Goal: Transaction & Acquisition: Purchase product/service

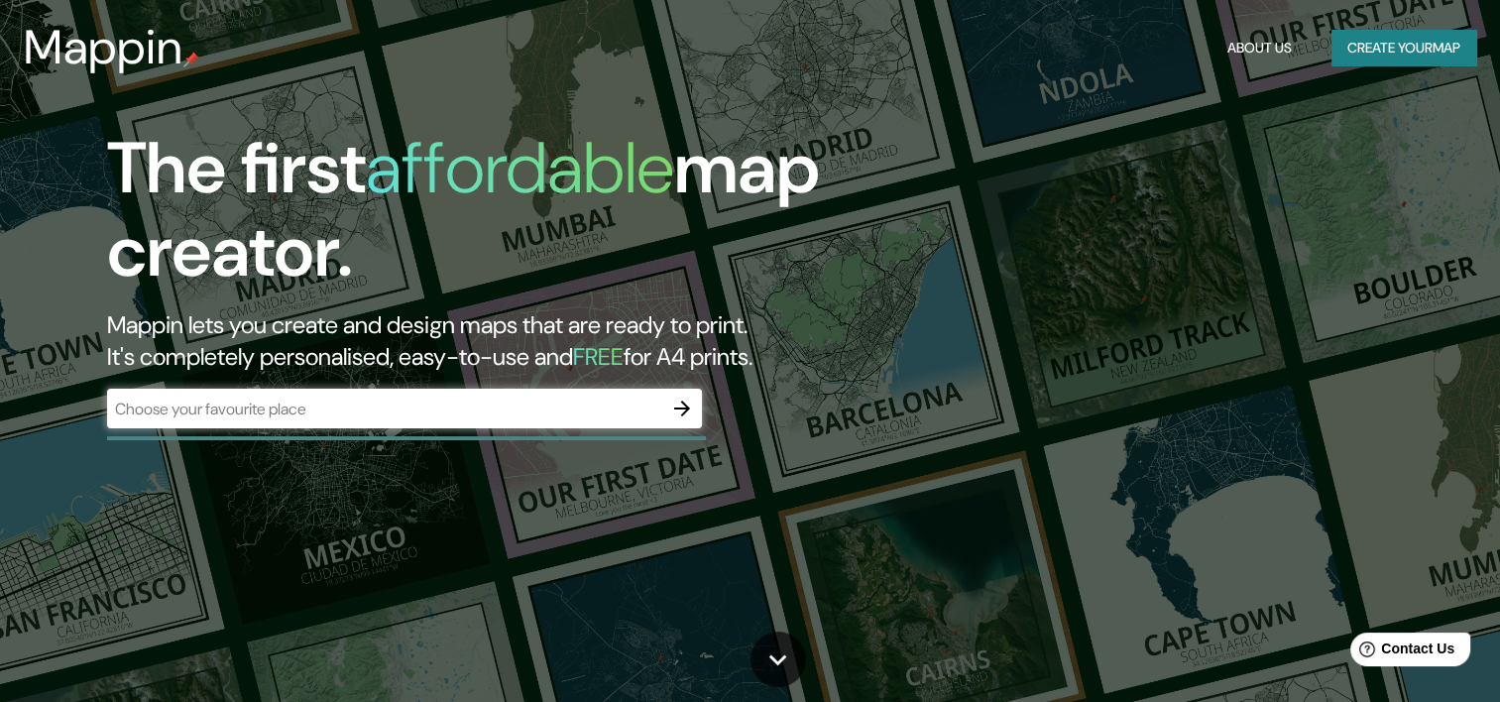
click at [368, 389] on div "​" at bounding box center [404, 409] width 595 height 40
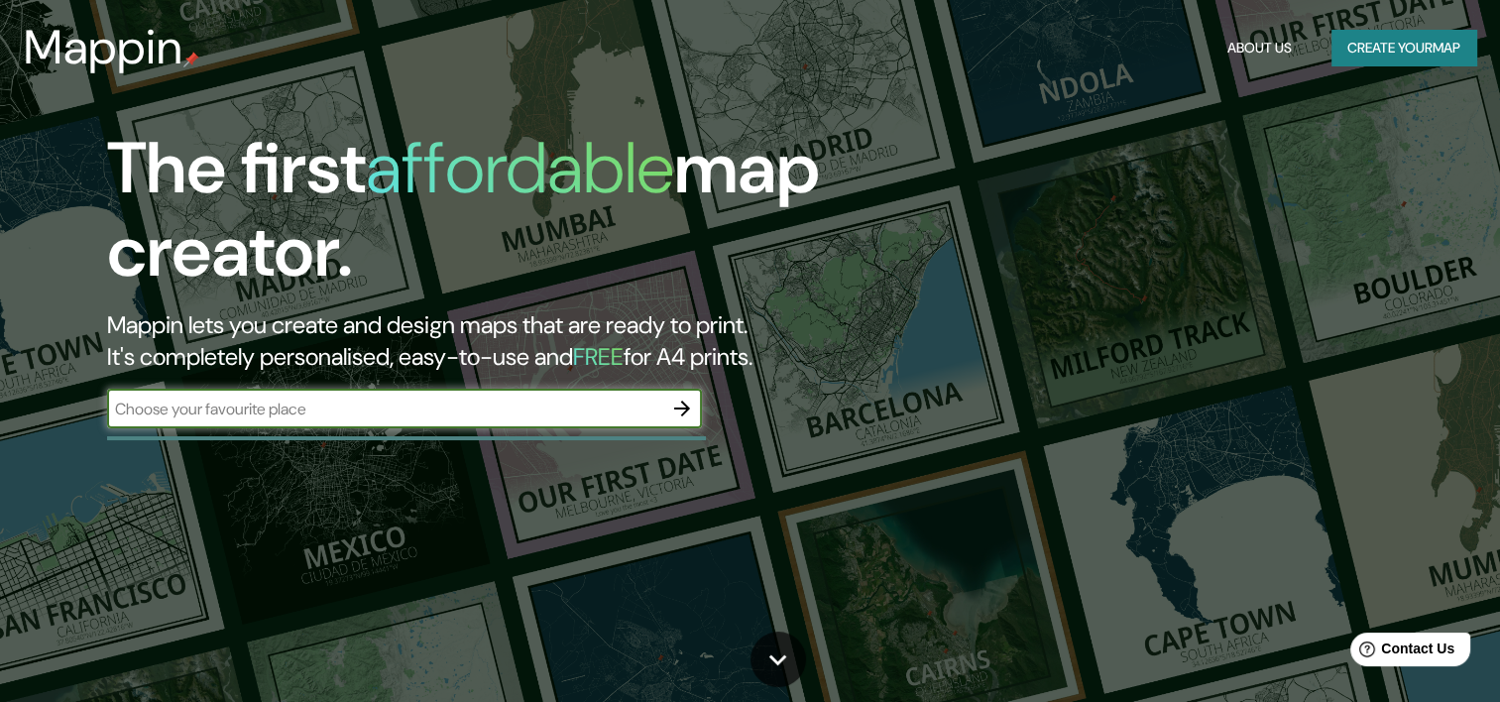
click at [373, 401] on input "text" at bounding box center [384, 409] width 555 height 23
type input "[GEOGRAPHIC_DATA]"
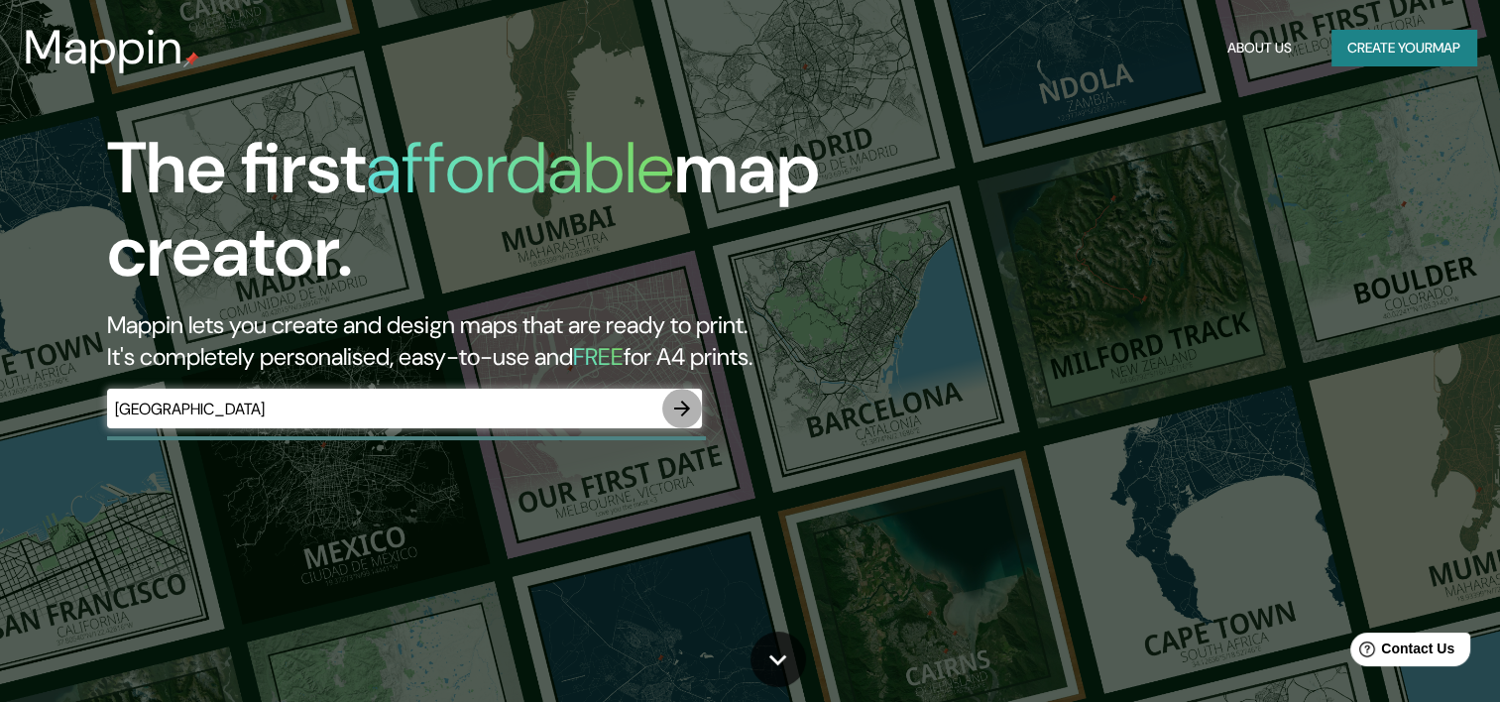
click at [685, 415] on icon "button" at bounding box center [682, 409] width 24 height 24
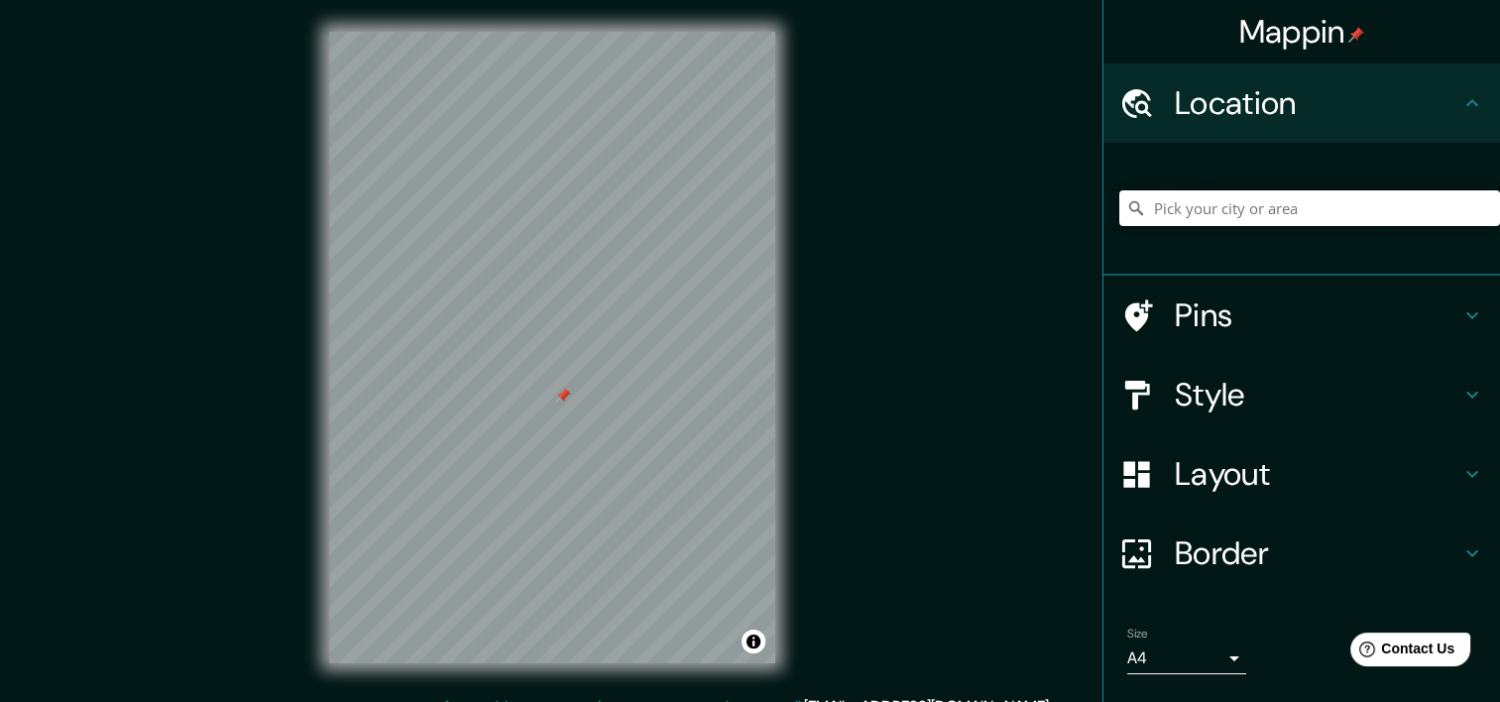
click at [1157, 197] on input "Pick your city or area" at bounding box center [1309, 208] width 381 height 36
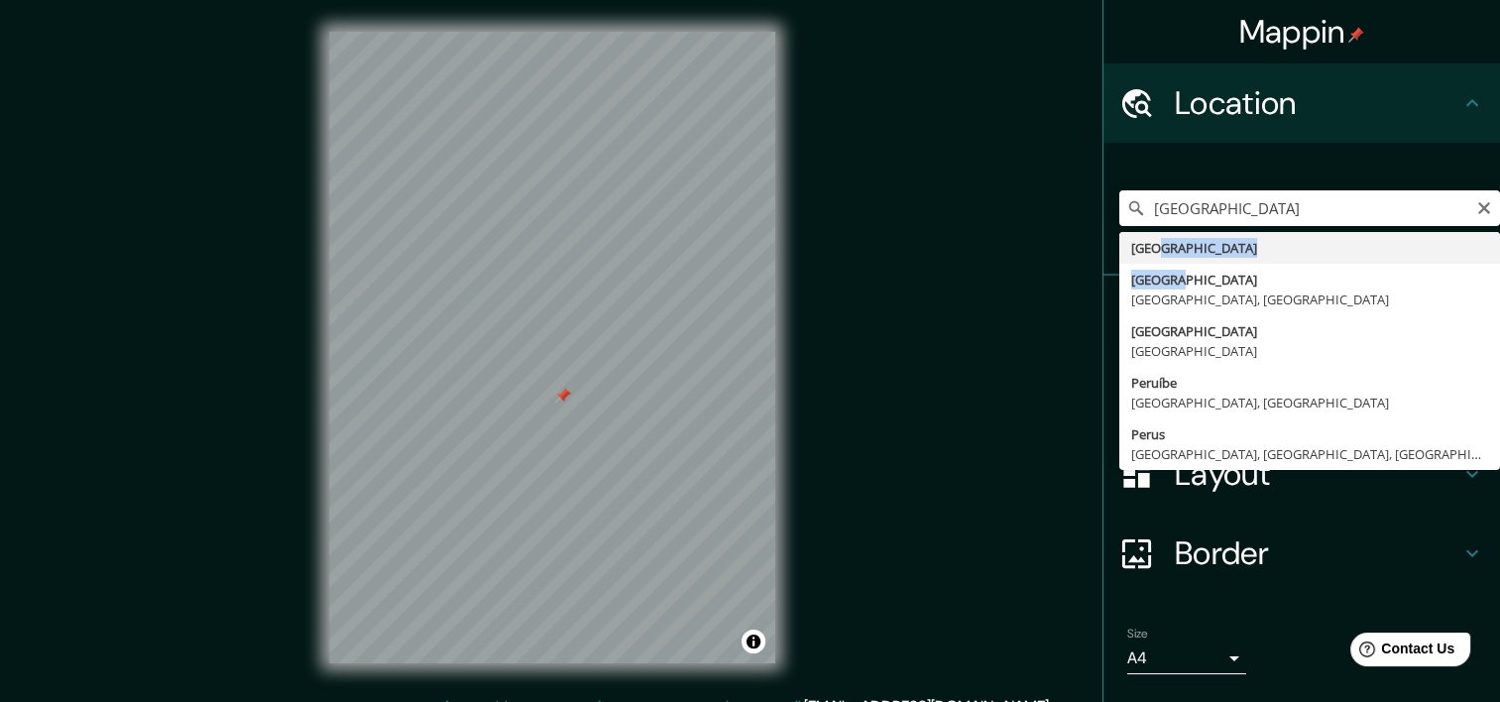
drag, startPoint x: 1180, startPoint y: 267, endPoint x: 1183, endPoint y: 245, distance: 22.0
type input "[GEOGRAPHIC_DATA]"
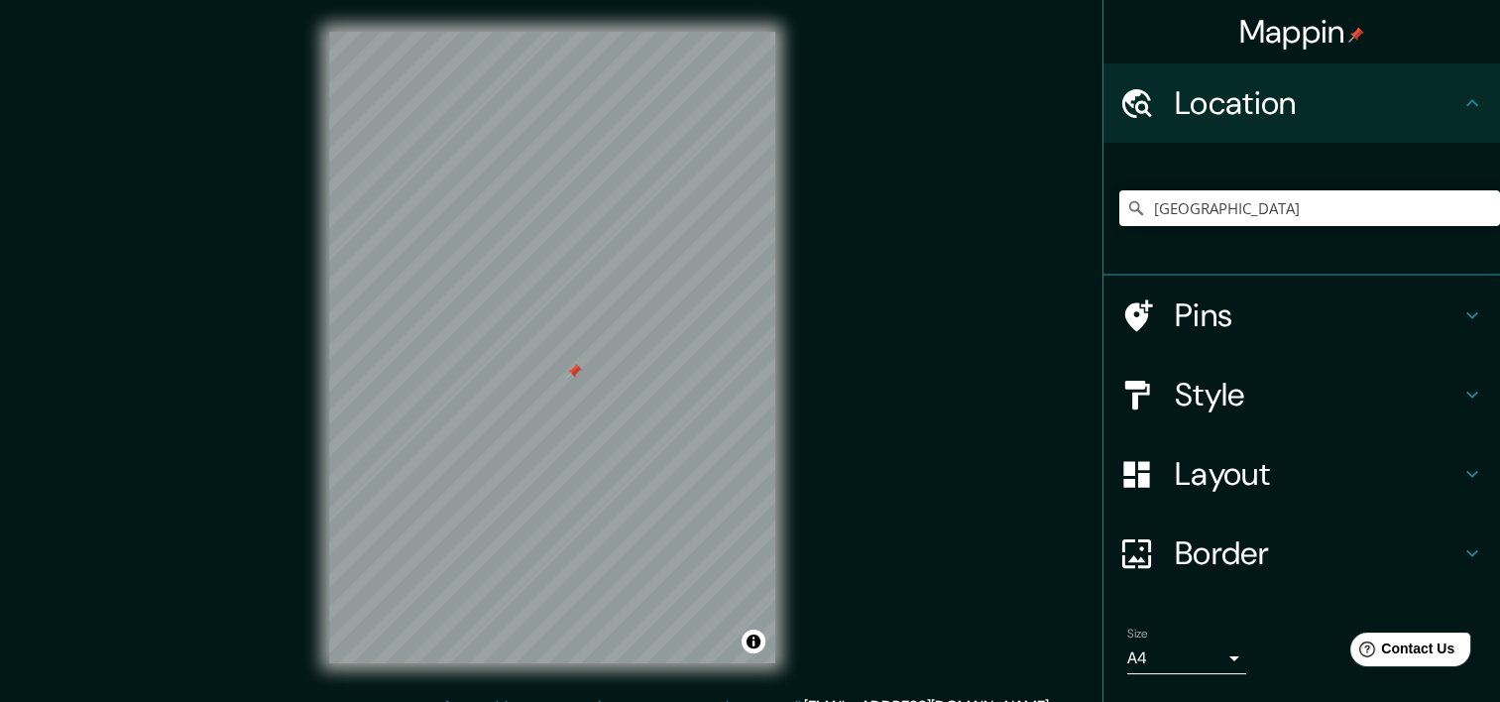
click at [1183, 245] on div "[GEOGRAPHIC_DATA]" at bounding box center [1309, 208] width 381 height 99
